Goal: Register for event/course

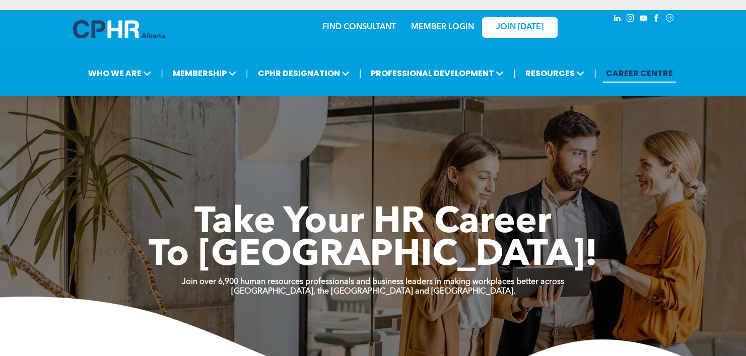
click at [449, 29] on link "MEMBER LOGIN" at bounding box center [442, 27] width 63 height 8
click at [432, 24] on link "MEMBER LOGIN" at bounding box center [442, 27] width 63 height 8
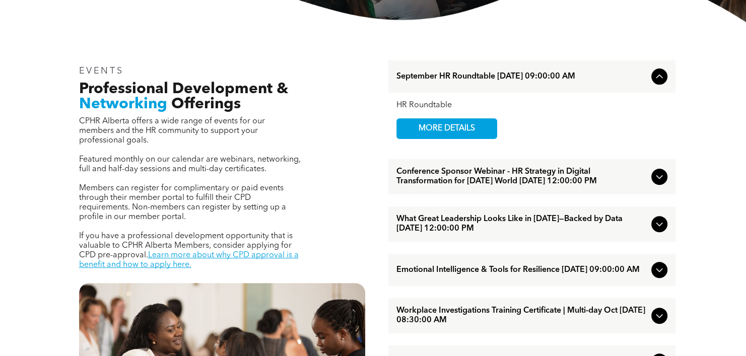
scroll to position [290, 0]
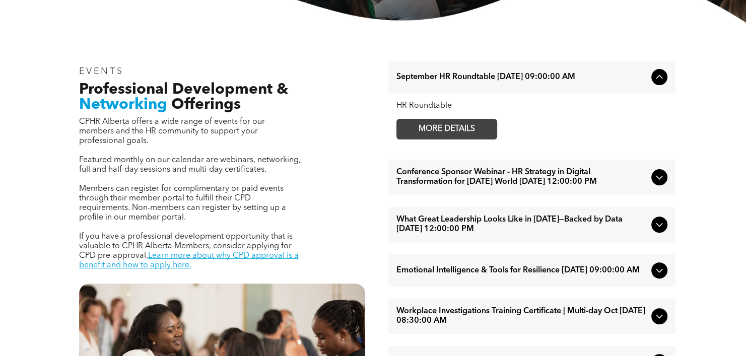
click at [463, 132] on span "MORE DETAILS" at bounding box center [447, 129] width 80 height 20
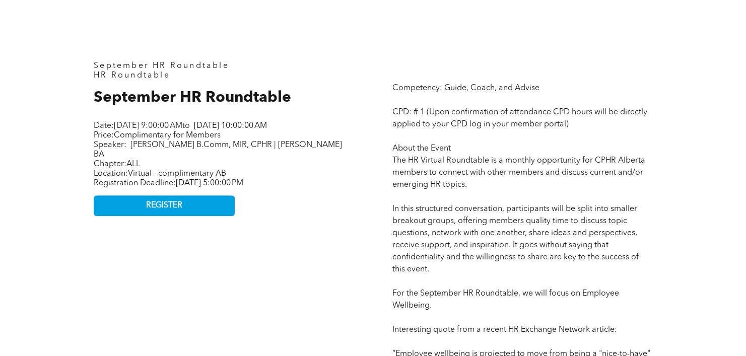
scroll to position [408, 0]
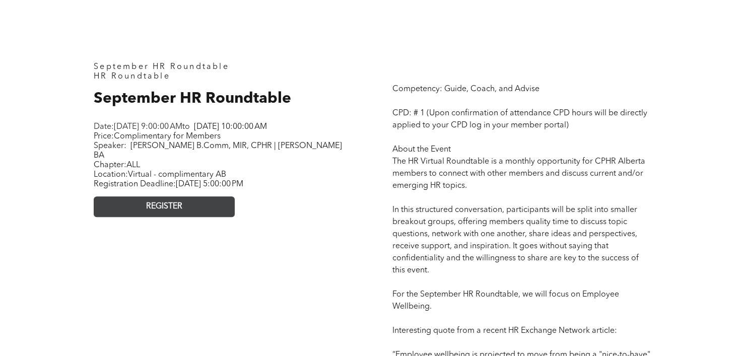
click at [185, 209] on link "REGISTER" at bounding box center [164, 206] width 141 height 21
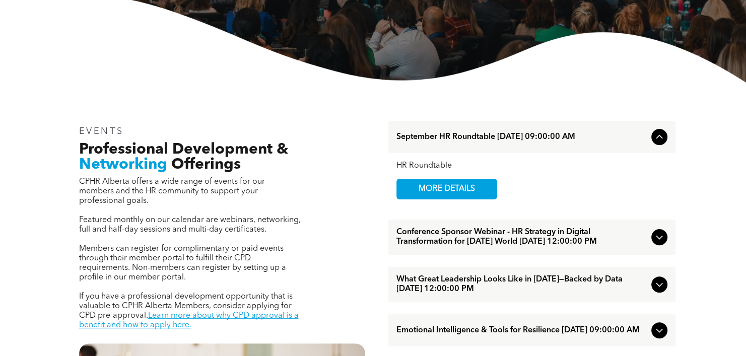
scroll to position [314, 0]
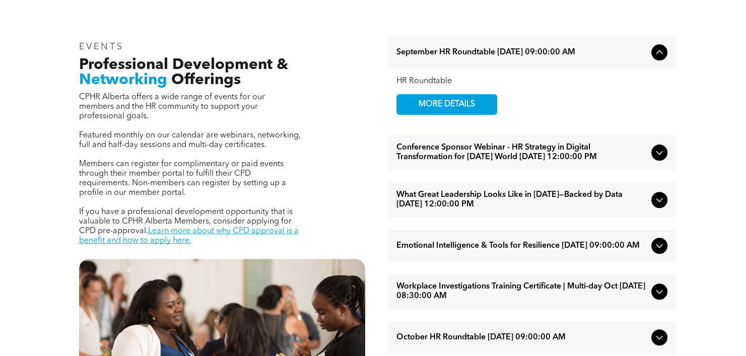
click at [660, 156] on icon at bounding box center [659, 153] width 12 height 12
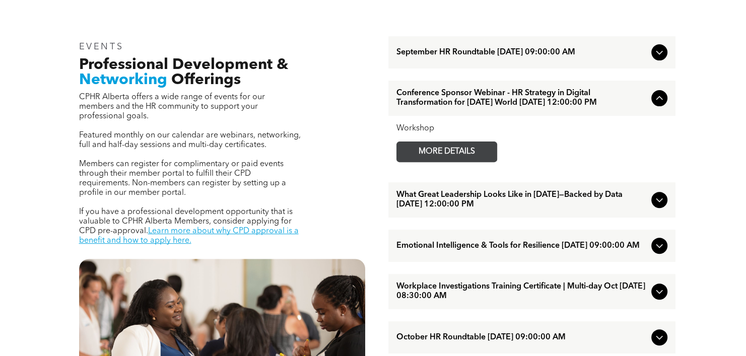
click at [444, 161] on span "MORE DETAILS" at bounding box center [447, 152] width 80 height 20
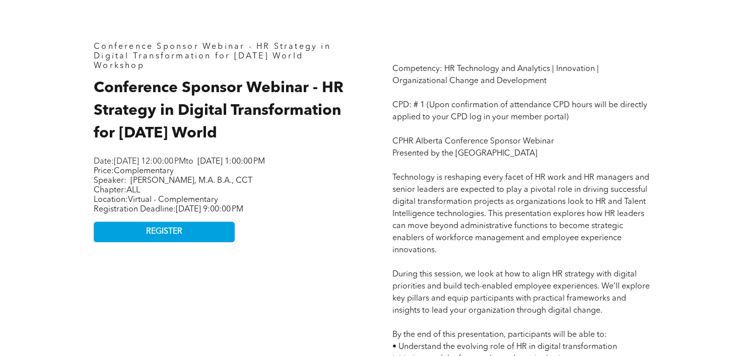
scroll to position [429, 0]
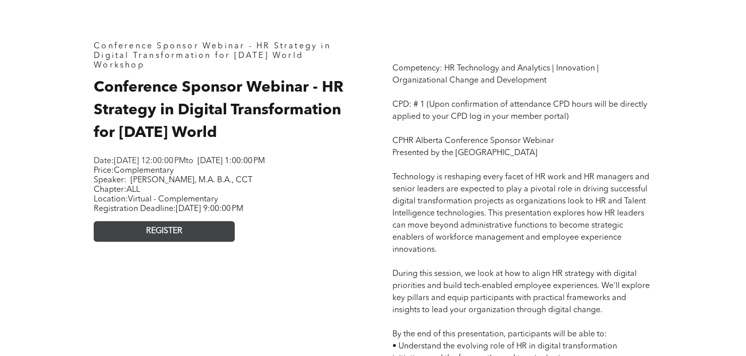
click at [208, 237] on link "REGISTER" at bounding box center [164, 231] width 141 height 21
